Goal: Find contact information: Find contact information

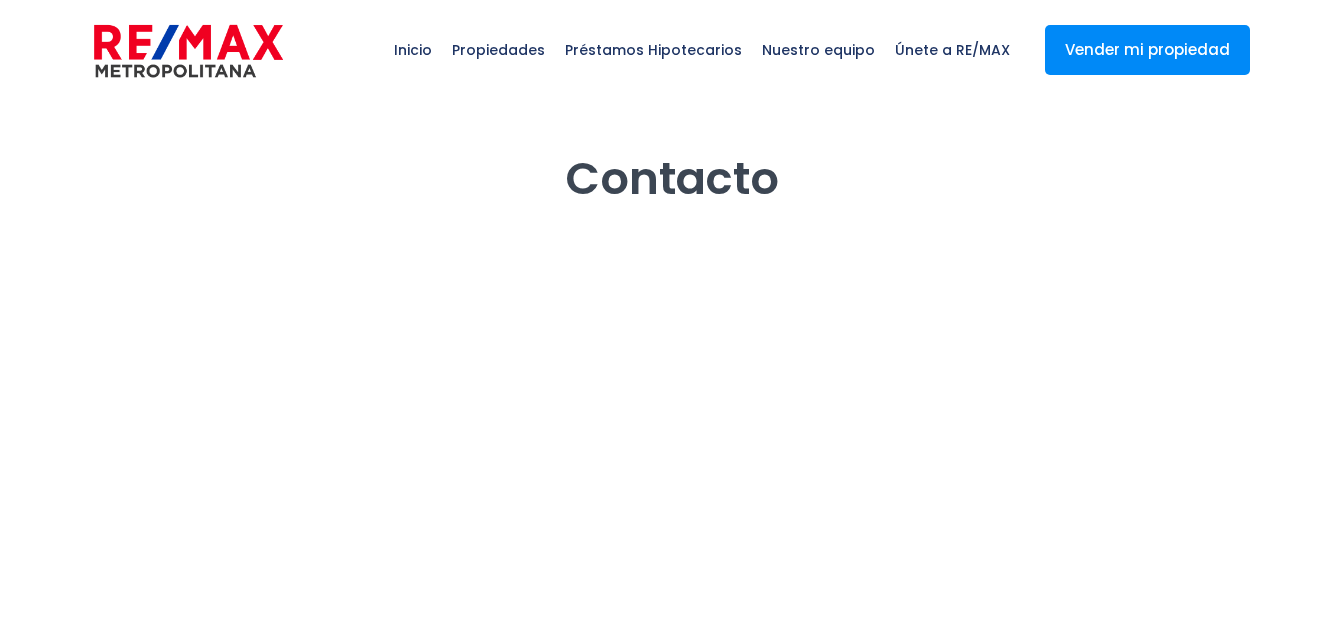
select select "DO"
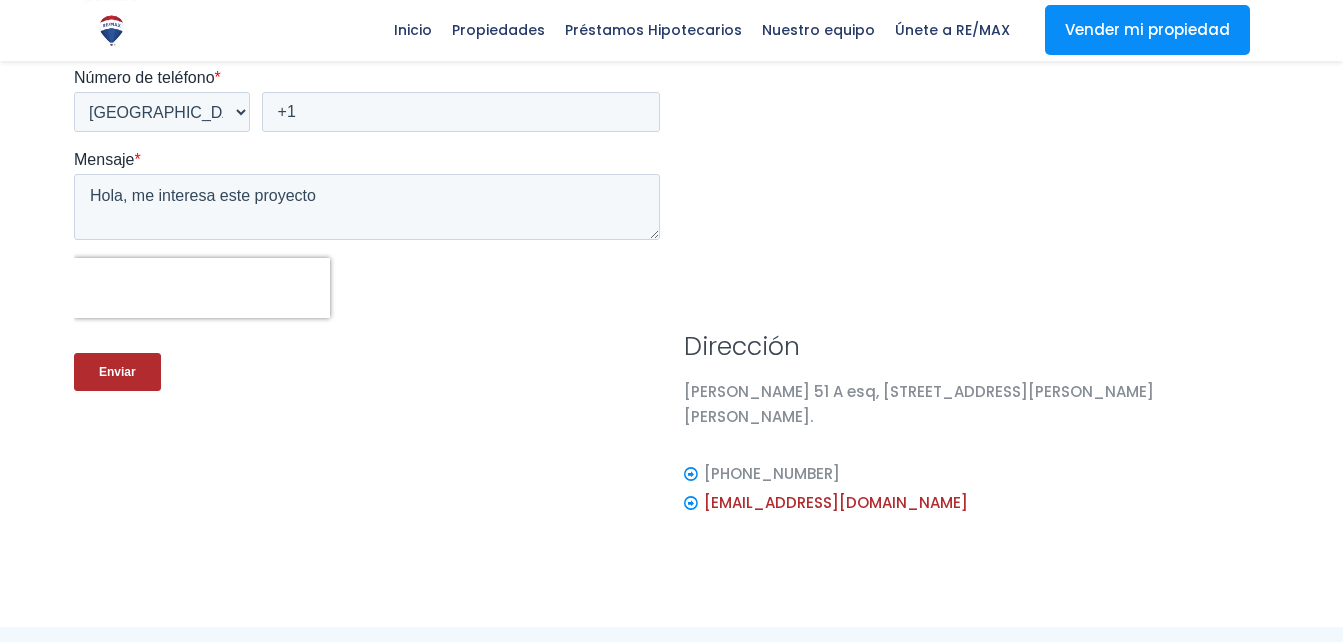
scroll to position [461, 0]
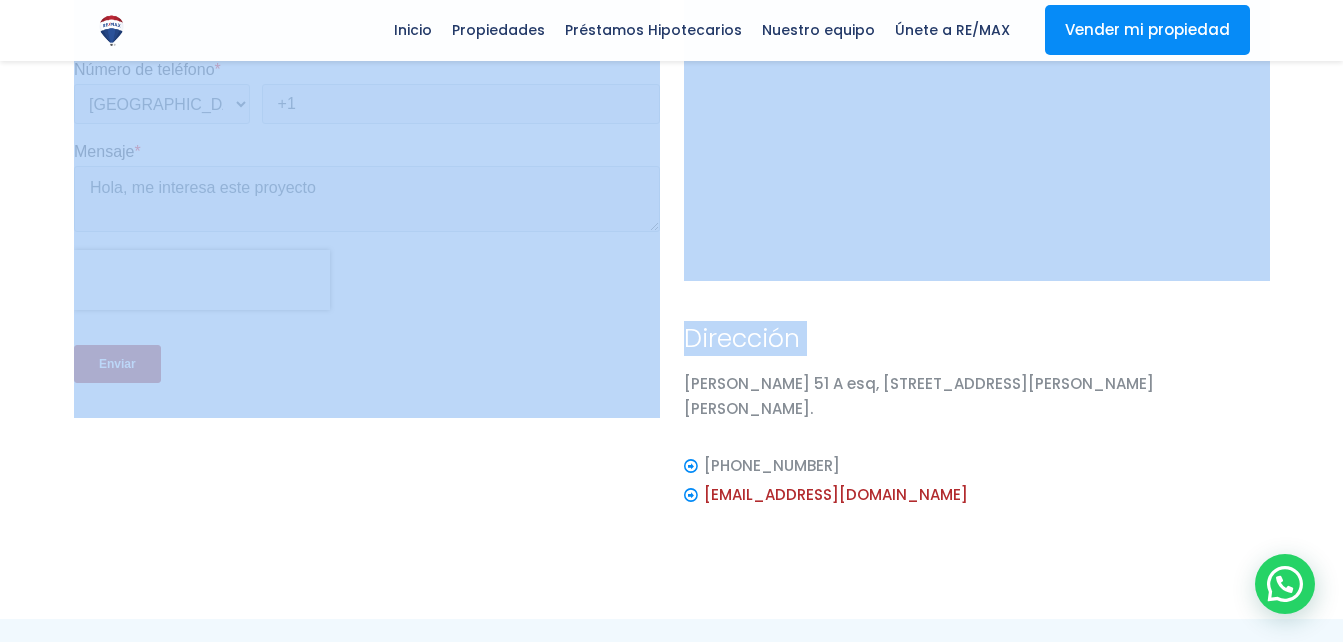
drag, startPoint x: 660, startPoint y: 390, endPoint x: 671, endPoint y: 384, distance: 12.5
click at [671, 384] on div "Dirección [PERSON_NAME][STREET_ADDRESS][PERSON_NAME][PERSON_NAME] [PHONE_NUMBER…" at bounding box center [672, 174] width 1220 height 750
drag, startPoint x: 671, startPoint y: 384, endPoint x: 911, endPoint y: 286, distance: 259.2
click at [672, 384] on div "[PERSON_NAME] 51 A esq, [STREET_ADDRESS][PERSON_NAME][PERSON_NAME]." at bounding box center [977, 411] width 610 height 80
click at [676, 385] on div "[PERSON_NAME] 51 A esq, [STREET_ADDRESS][PERSON_NAME][PERSON_NAME]." at bounding box center [977, 411] width 610 height 80
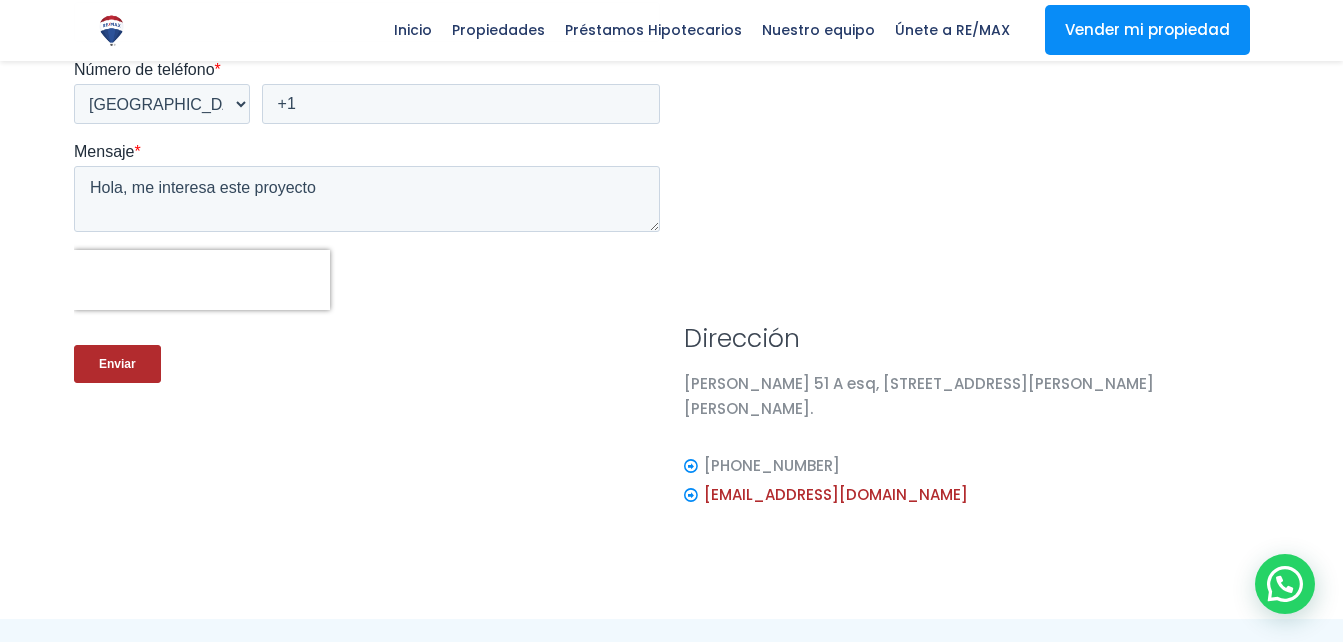
drag, startPoint x: 801, startPoint y: 368, endPoint x: 596, endPoint y: 382, distance: 205.4
click at [596, 382] on div "Enviar" at bounding box center [366, 364] width 586 height 72
drag, startPoint x: 685, startPoint y: 377, endPoint x: 1232, endPoint y: 405, distance: 547.5
click at [1232, 405] on div "[PERSON_NAME] 51 A esq, [STREET_ADDRESS][PERSON_NAME][PERSON_NAME]." at bounding box center [977, 403] width 586 height 65
click at [797, 388] on p "[PERSON_NAME] 51 A esq, [STREET_ADDRESS][PERSON_NAME][PERSON_NAME]." at bounding box center [977, 396] width 586 height 50
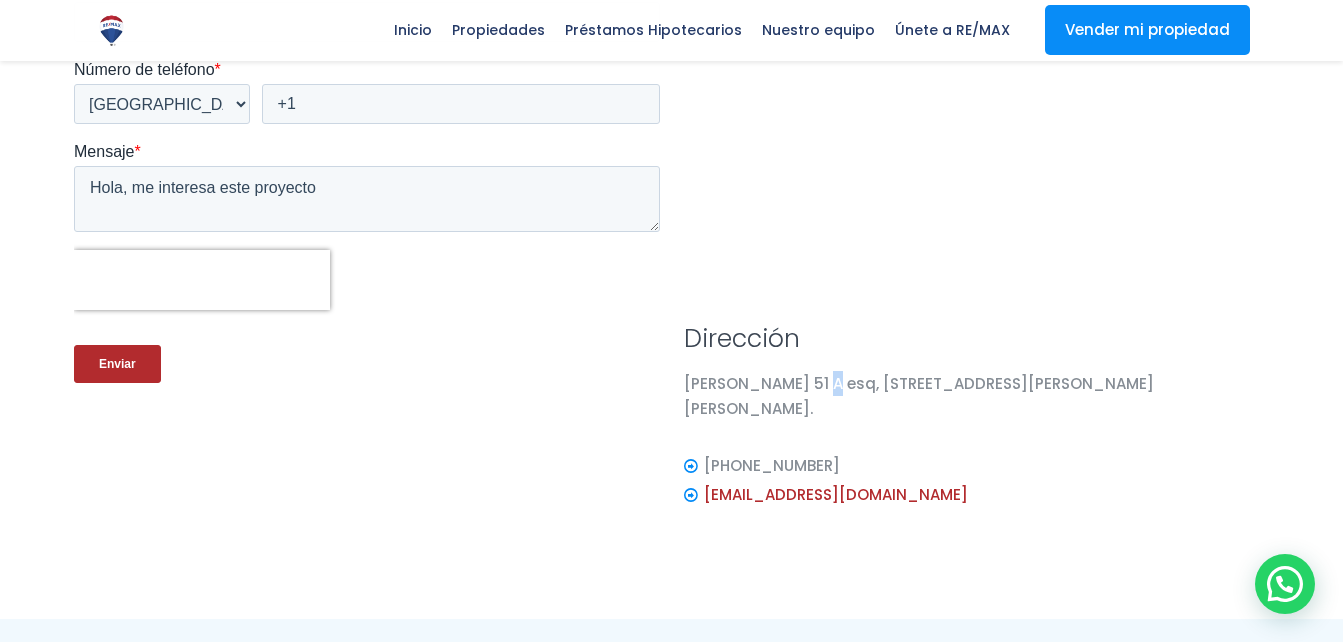
click at [797, 388] on p "[PERSON_NAME] 51 A esq, [STREET_ADDRESS][PERSON_NAME][PERSON_NAME]." at bounding box center [977, 396] width 586 height 50
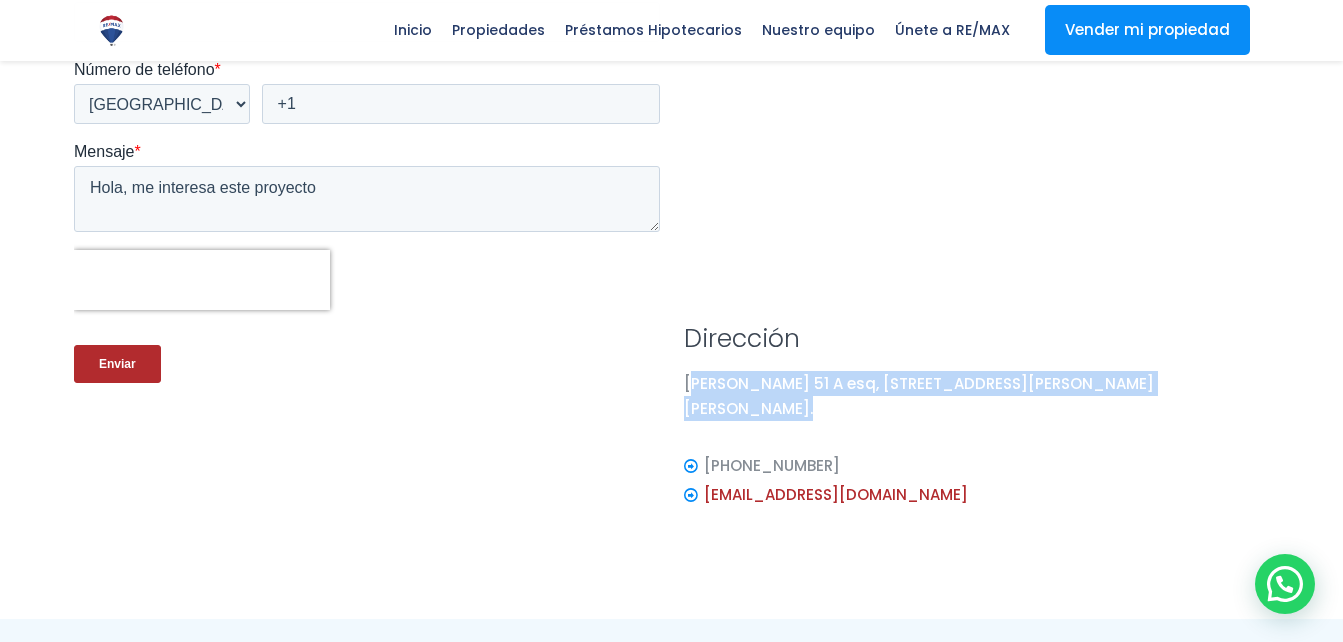
click at [797, 388] on p "[PERSON_NAME] 51 A esq, [STREET_ADDRESS][PERSON_NAME][PERSON_NAME]." at bounding box center [977, 396] width 586 height 50
click at [792, 385] on p "[PERSON_NAME] 51 A esq, [STREET_ADDRESS][PERSON_NAME][PERSON_NAME]." at bounding box center [977, 396] width 586 height 50
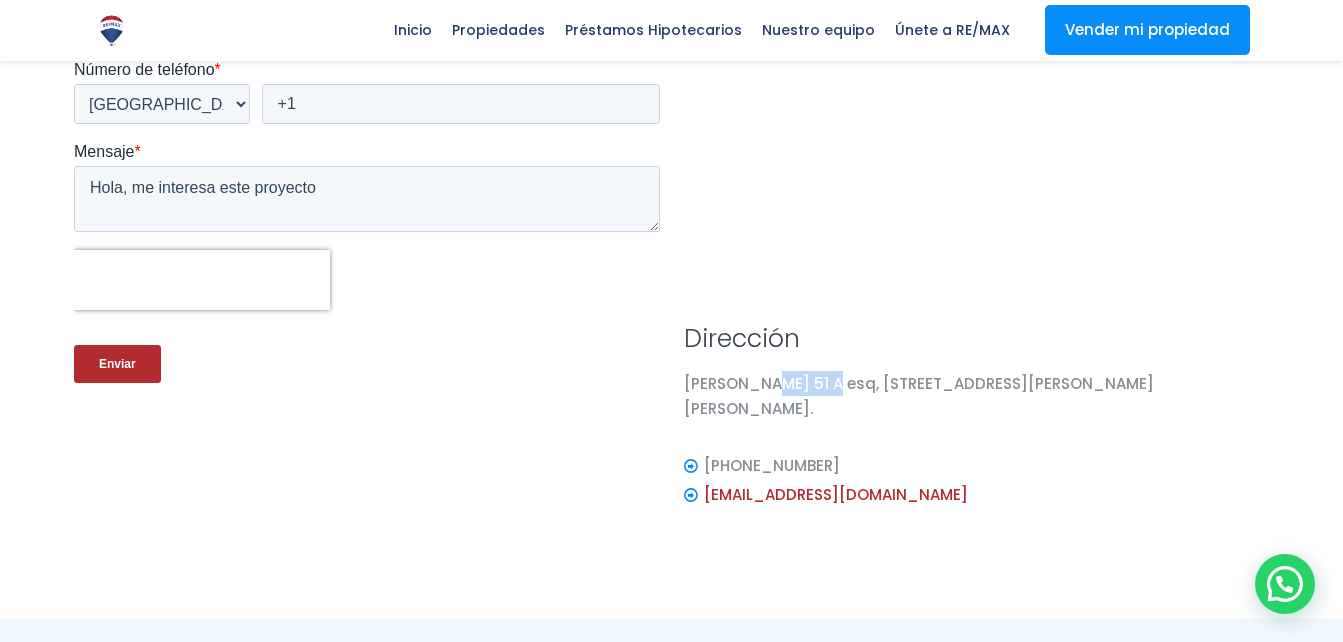
click at [792, 385] on p "[PERSON_NAME] 51 A esq, [STREET_ADDRESS][PERSON_NAME][PERSON_NAME]." at bounding box center [977, 396] width 586 height 50
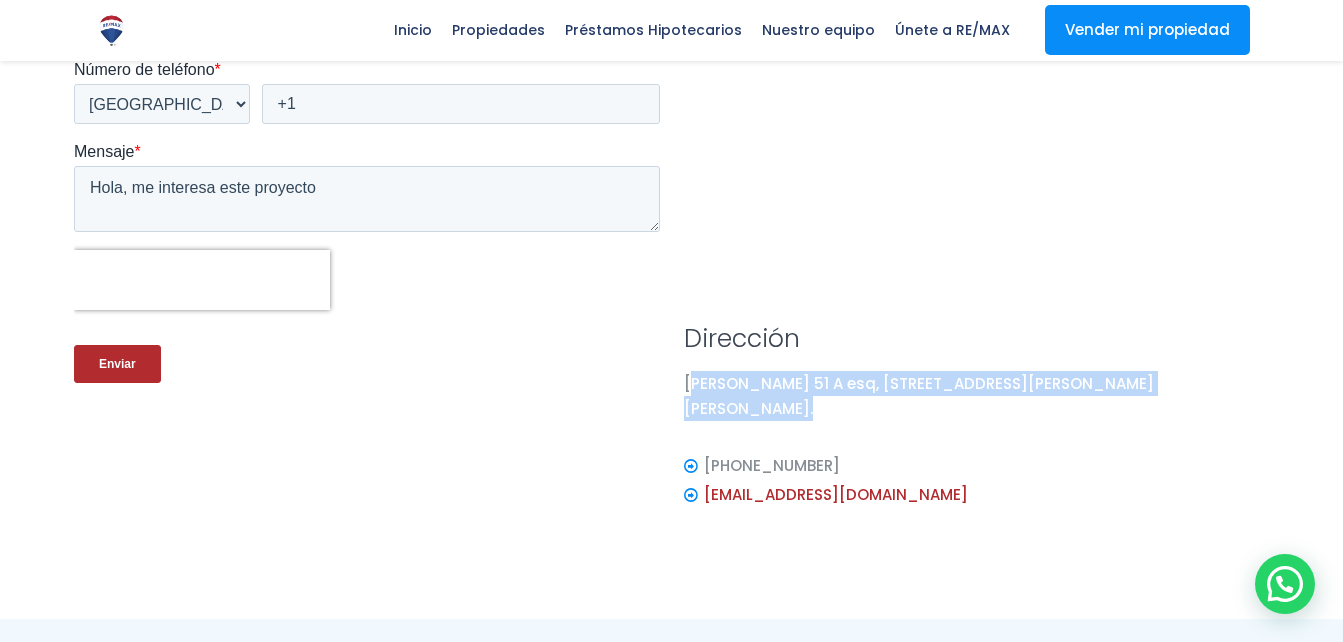
click at [792, 385] on p "[PERSON_NAME] 51 A esq, [STREET_ADDRESS][PERSON_NAME][PERSON_NAME]." at bounding box center [977, 396] width 586 height 50
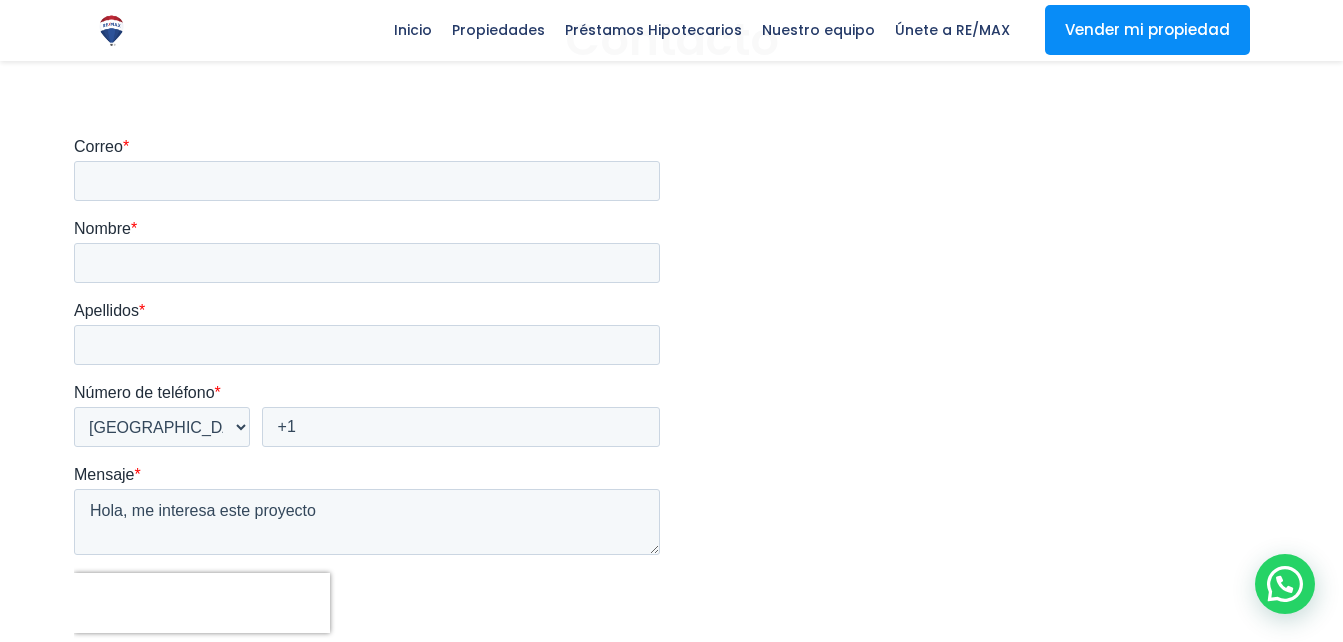
scroll to position [135, 0]
